Goal: Navigation & Orientation: Find specific page/section

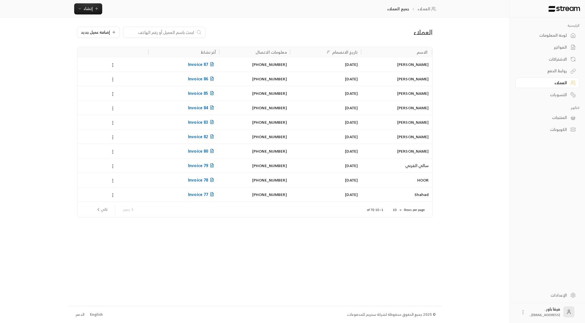
click at [568, 36] on link "لوحة المعلومات" at bounding box center [547, 35] width 64 height 11
